Goal: Transaction & Acquisition: Purchase product/service

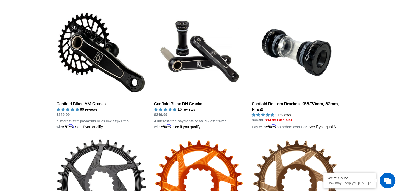
scroll to position [146, 0]
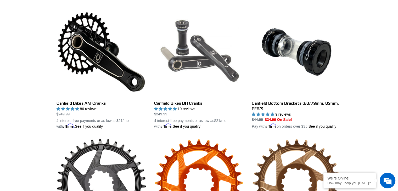
click at [187, 102] on link "Canfield Bikes DH Cranks" at bounding box center [199, 68] width 90 height 122
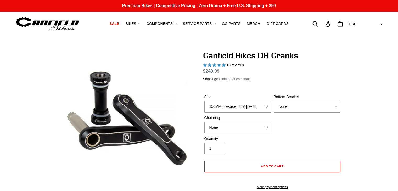
select select "highest-rating"
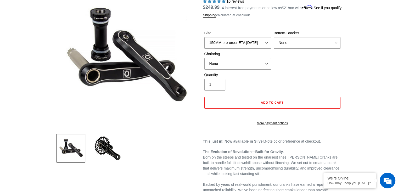
click at [254, 36] on label "Size" at bounding box center [237, 32] width 67 height 5
click at [254, 40] on select "150MM pre-order ETA 9/30/25 155MM pre-order ETA 9/30/25 160MM 165MM" at bounding box center [237, 43] width 67 height 12
click at [248, 46] on select "150MM pre-order ETA 9/30/25 155MM pre-order ETA 9/30/25 160MM 165MM" at bounding box center [237, 43] width 67 height 12
select select "155MM pre-order ETA 9/30/25"
click at [204, 43] on select "150MM pre-order ETA 9/30/25 155MM pre-order ETA 9/30/25 160MM 165MM" at bounding box center [237, 43] width 67 height 12
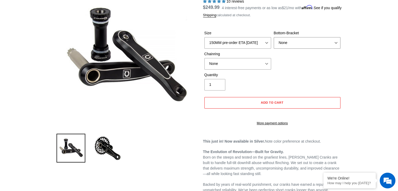
click at [296, 47] on select "None BSA Threaded 83mm" at bounding box center [306, 43] width 67 height 12
click at [273, 43] on select "None BSA Threaded 83mm" at bounding box center [306, 43] width 67 height 12
click at [253, 70] on select "None 34t Round" at bounding box center [237, 64] width 67 height 12
click at [204, 64] on select "None 34t Round" at bounding box center [237, 64] width 67 height 12
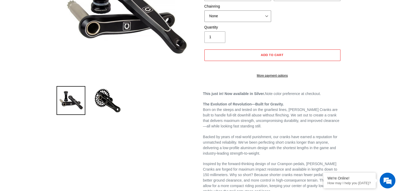
scroll to position [5, 0]
